Goal: Ask a question

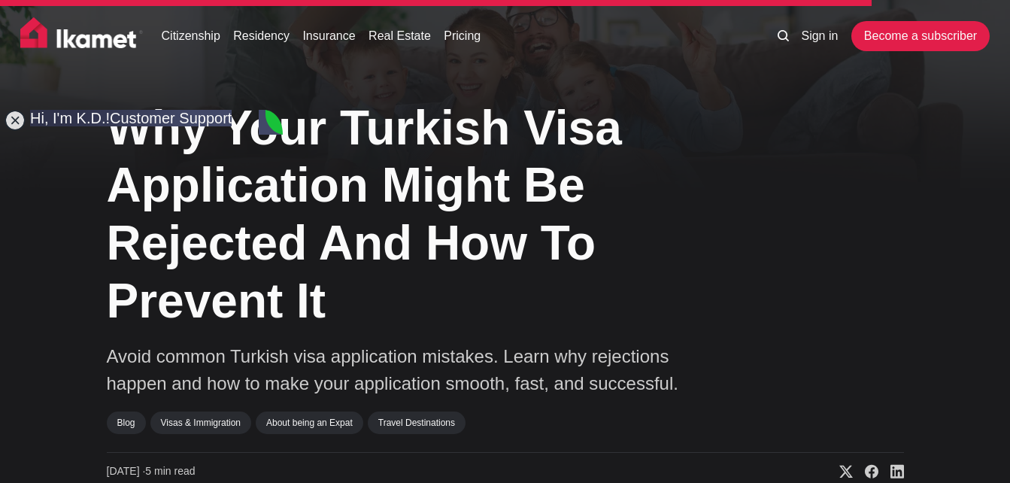
scroll to position [4242, 0]
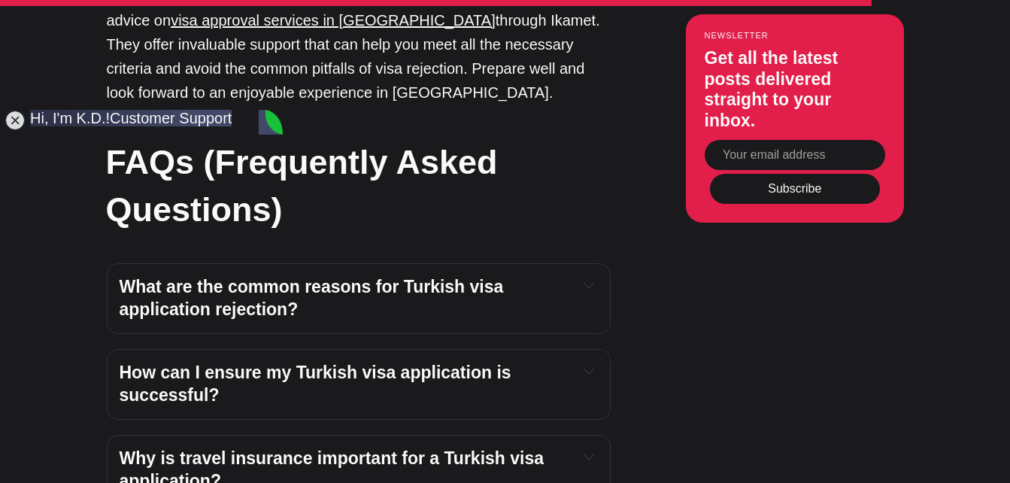
type textarea "hi the turkish embassy refused me visa without giving me reason for refusal"
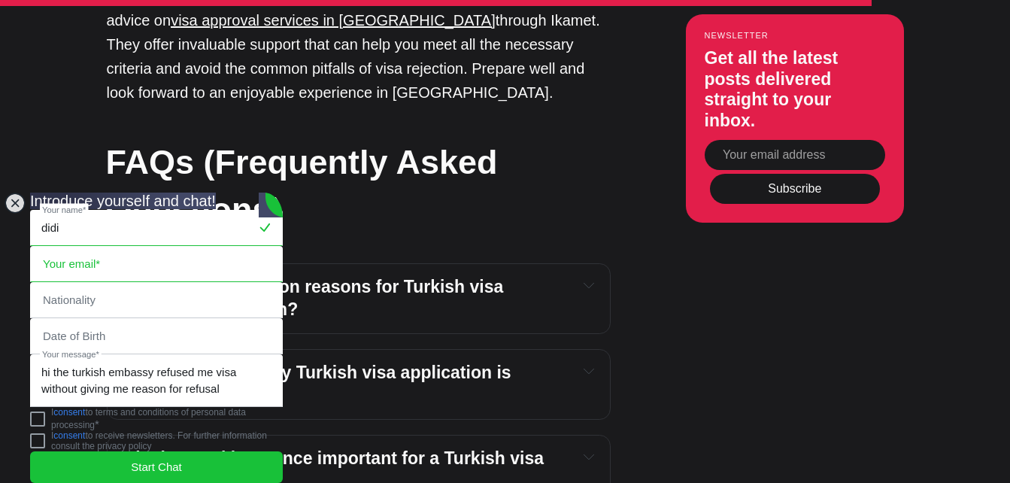
type input "didi"
click at [171, 247] on input "email" at bounding box center [156, 264] width 251 height 35
type input "[EMAIL_ADDRESS][DOMAIN_NAME]"
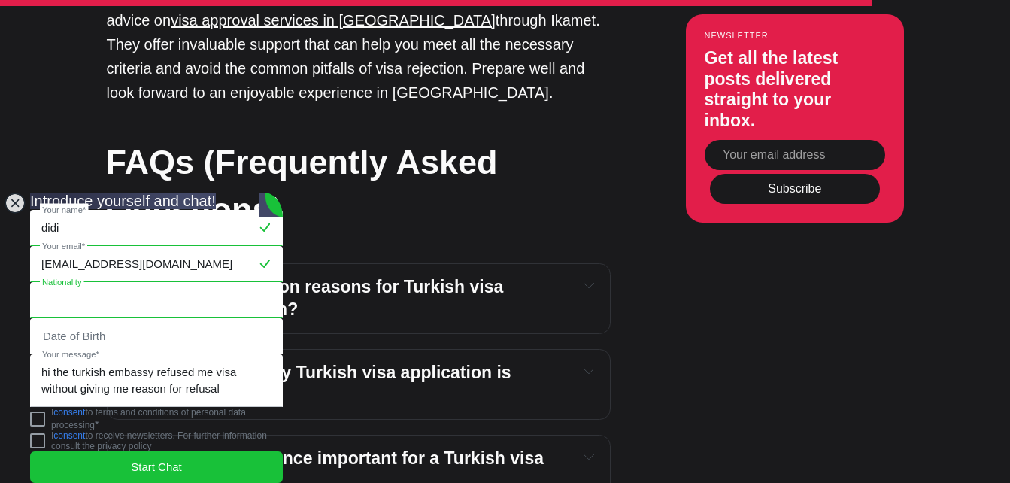
click at [56, 283] on input "text" at bounding box center [156, 300] width 251 height 35
type input "vientnam"
click at [131, 319] on input "tel" at bounding box center [156, 336] width 251 height 35
type input "0"
click at [45, 415] on jdiv at bounding box center [37, 418] width 15 height 15
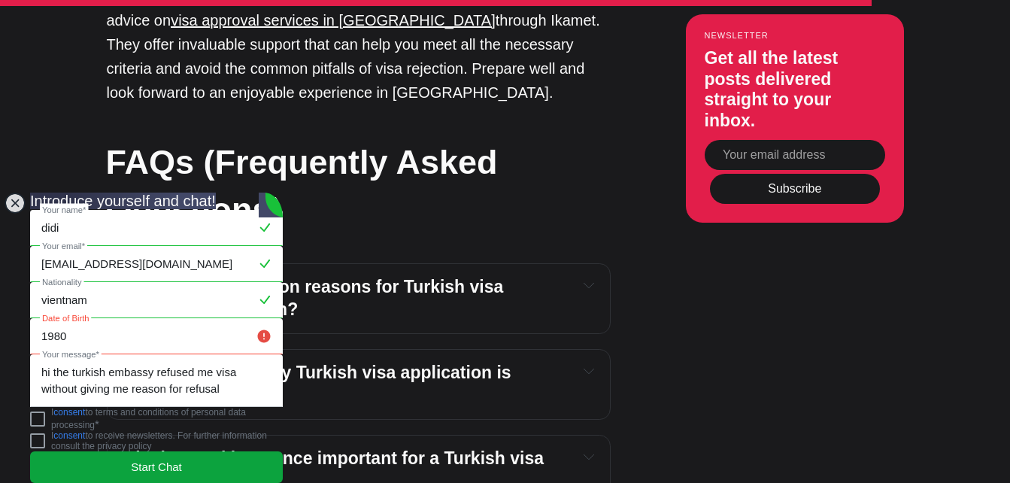
click at [114, 459] on jdiv "Start Chat" at bounding box center [156, 467] width 253 height 32
click at [153, 459] on span "Start Chat" at bounding box center [156, 467] width 51 height 17
click at [124, 451] on jdiv "Start Chat" at bounding box center [156, 467] width 253 height 32
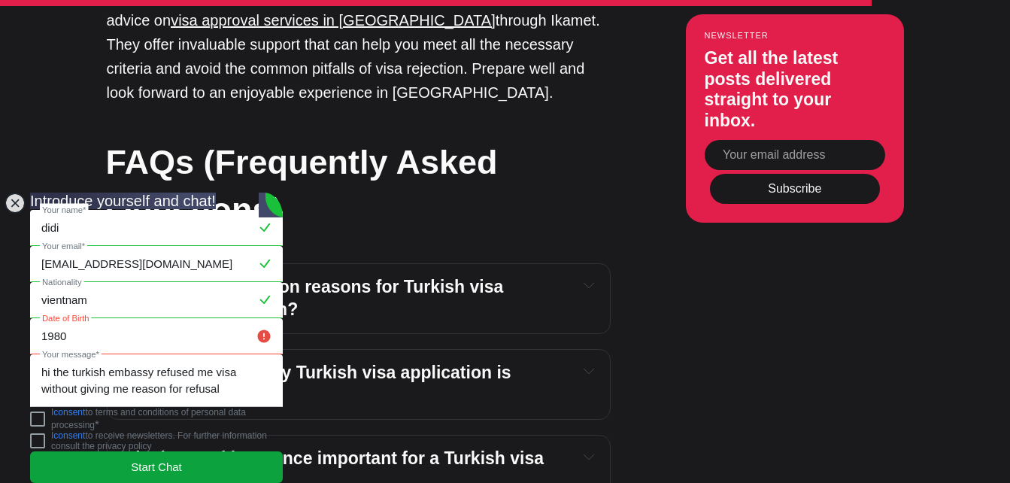
click at [124, 451] on jdiv "Start Chat" at bounding box center [156, 467] width 253 height 32
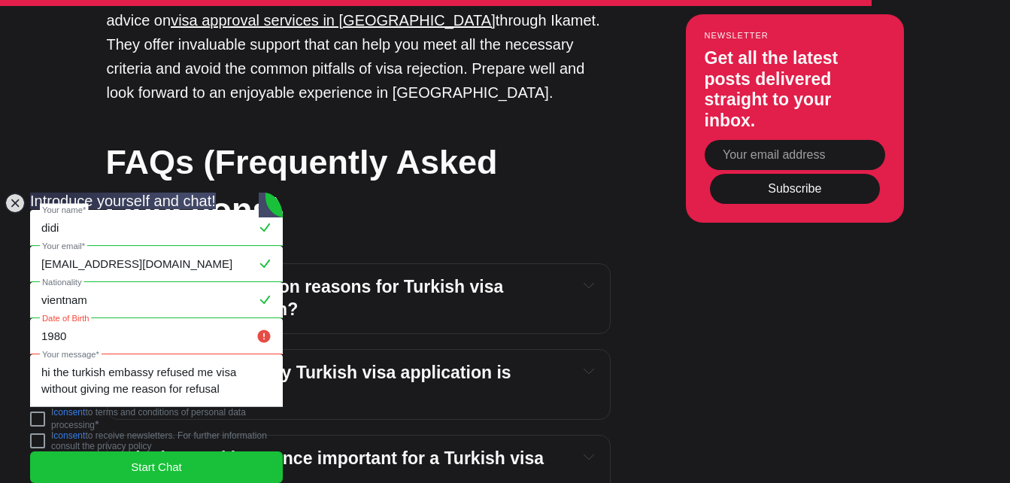
click at [255, 327] on jdiv at bounding box center [264, 336] width 18 height 18
click at [103, 319] on input "1980" at bounding box center [156, 336] width 251 height 35
type input "1"
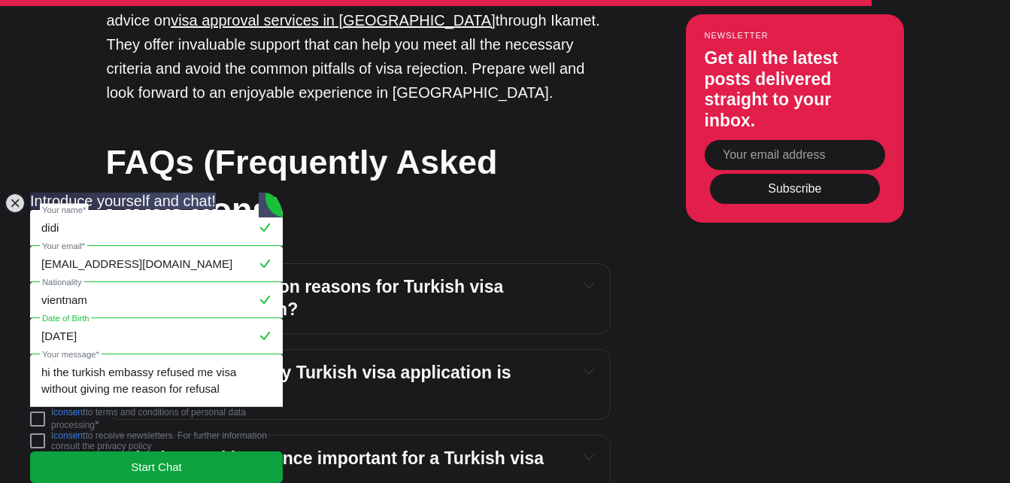
type input "[DATE]"
click at [210, 458] on jdiv "Start Chat" at bounding box center [156, 467] width 253 height 32
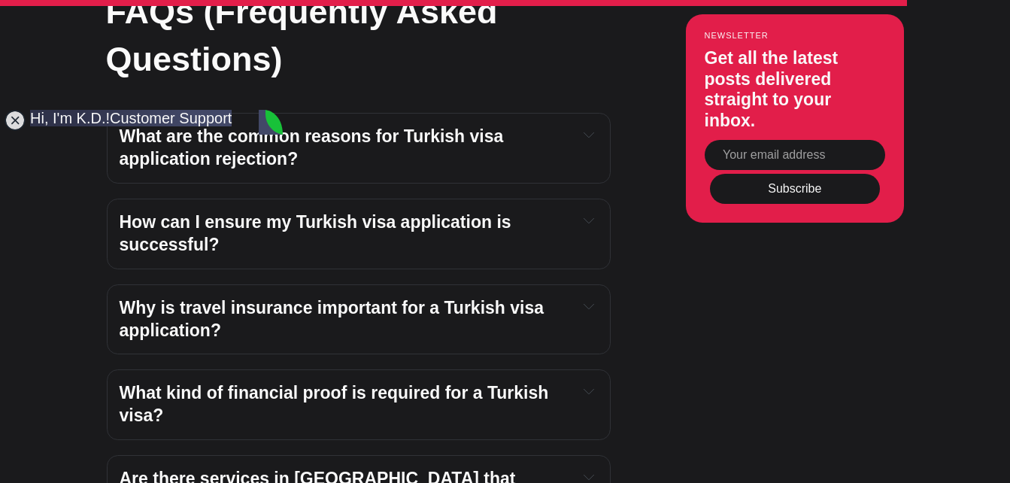
scroll to position [4317, 0]
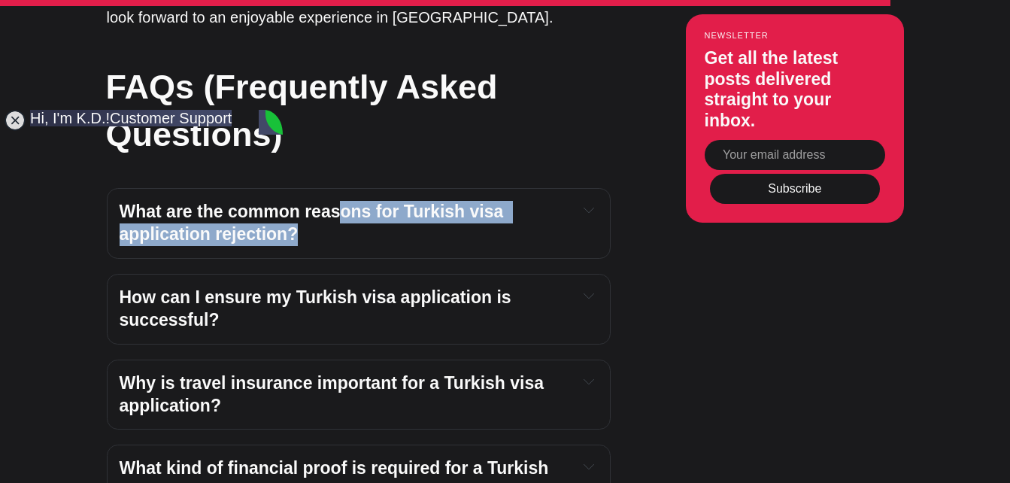
click at [336, 201] on h4 "What are the common reasons for Turkish visa application rejection?" at bounding box center [343, 223] width 447 height 45
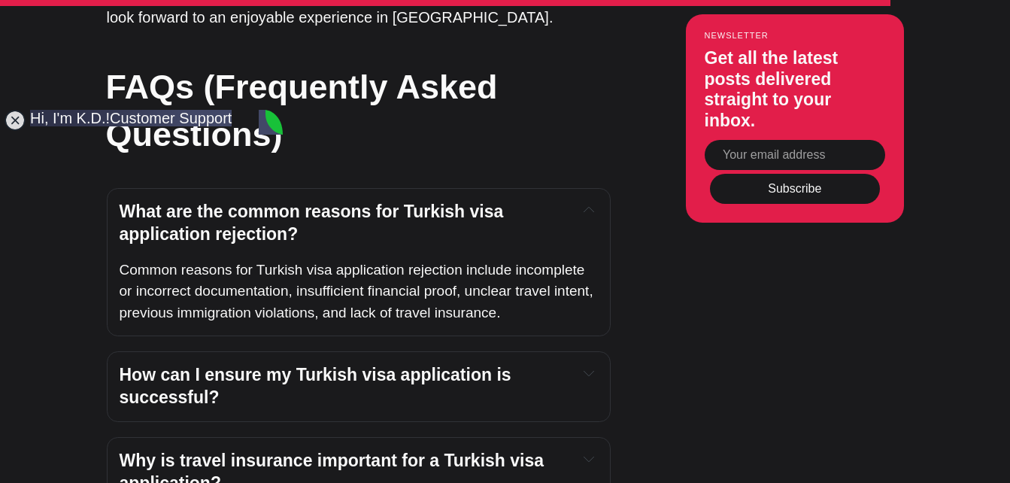
click at [574, 81] on h2 "FAQs (Frequently Asked Questions)" at bounding box center [358, 110] width 504 height 95
type textarea "how do i know what was the problem of my rejection so that i can better prepare…"
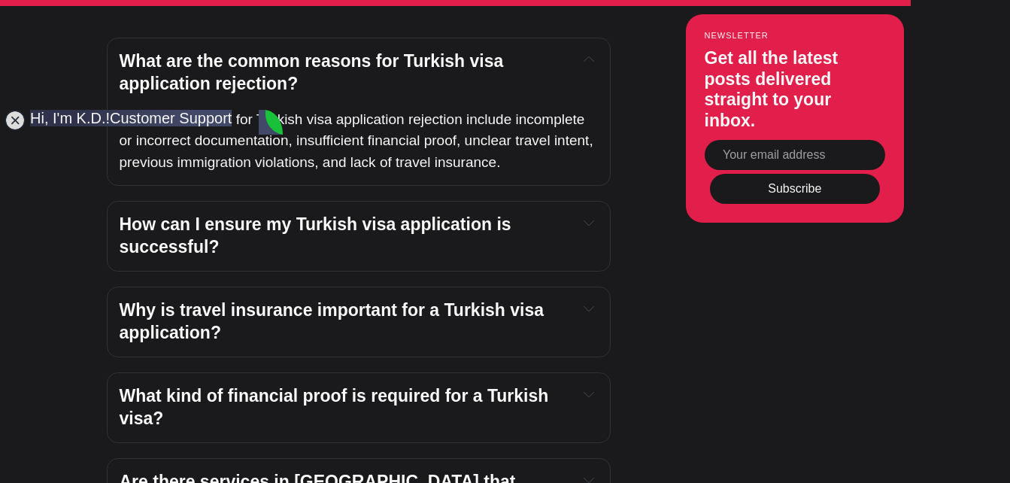
scroll to position [562, 0]
type textarea "thank you i appreciate your respond"
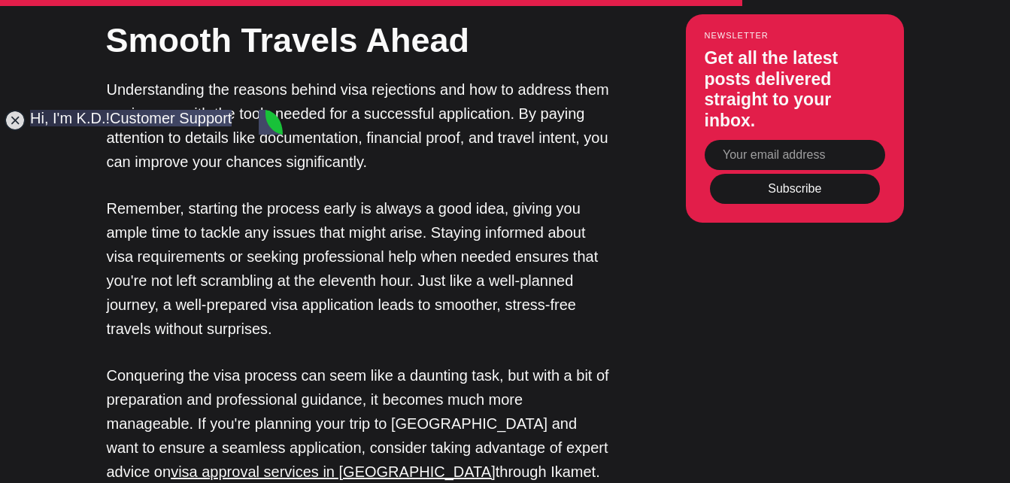
scroll to position [753, 0]
type textarea "yes"
type textarea "for tourism"
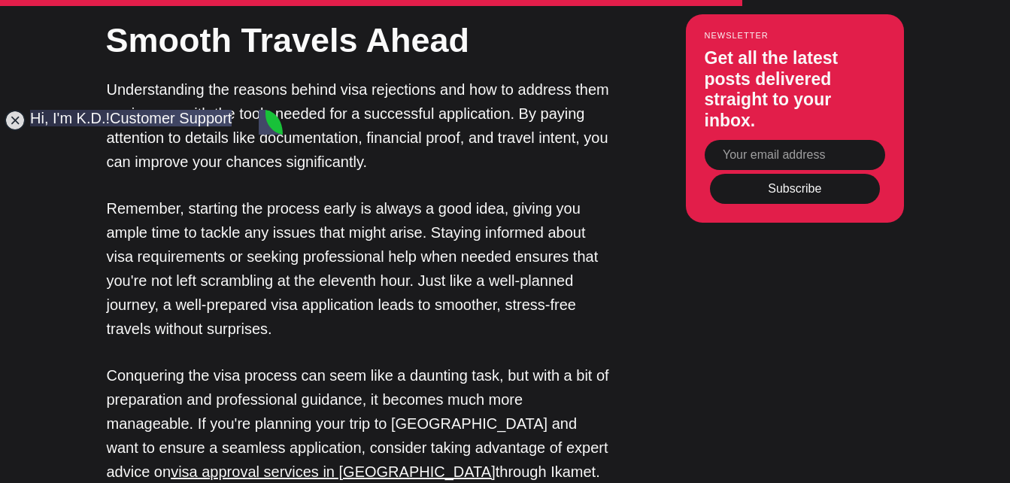
scroll to position [1138, 0]
